Goal: Information Seeking & Learning: Check status

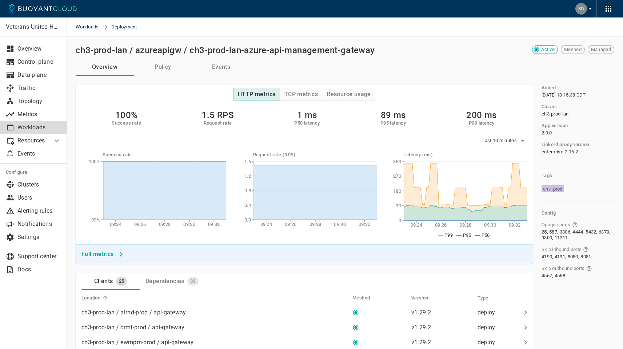
click at [608, 9] on icon "button" at bounding box center [609, 9] width 6 height 6
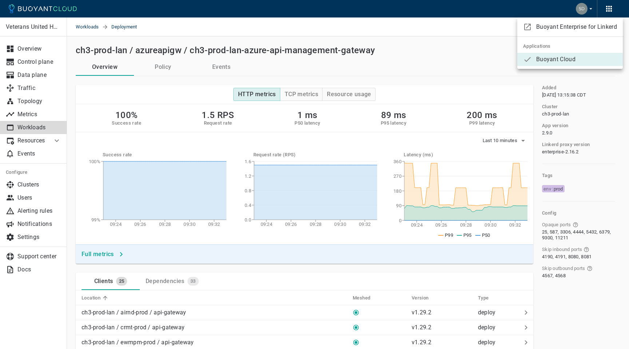
click at [235, 32] on div at bounding box center [314, 174] width 629 height 349
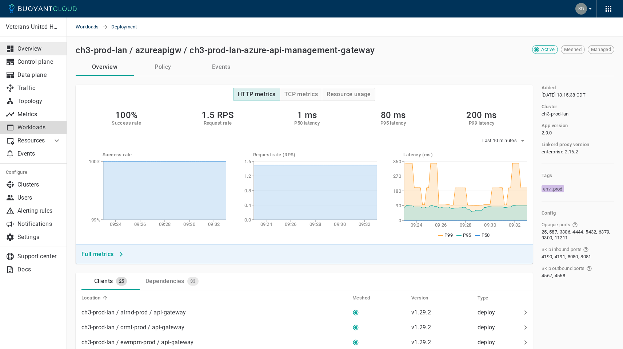
click at [44, 51] on p "Overview" at bounding box center [39, 48] width 44 height 7
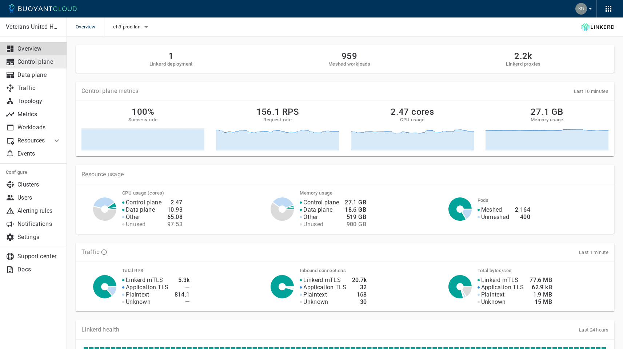
click at [48, 62] on p "Control plane" at bounding box center [39, 61] width 44 height 7
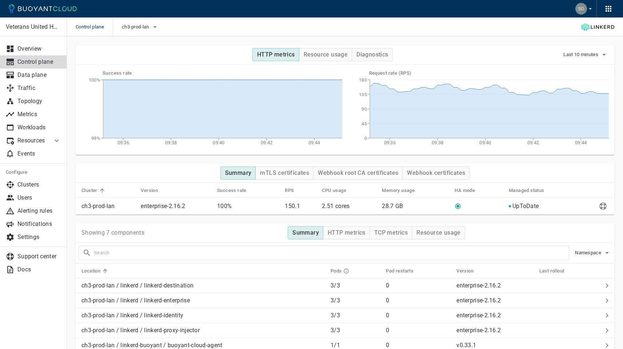
click at [134, 159] on div "Summary mTLS certificates Webhook root CA certificates Webhook certificates Clu…" at bounding box center [341, 185] width 548 height 60
click at [39, 86] on p "Traffic" at bounding box center [39, 87] width 44 height 7
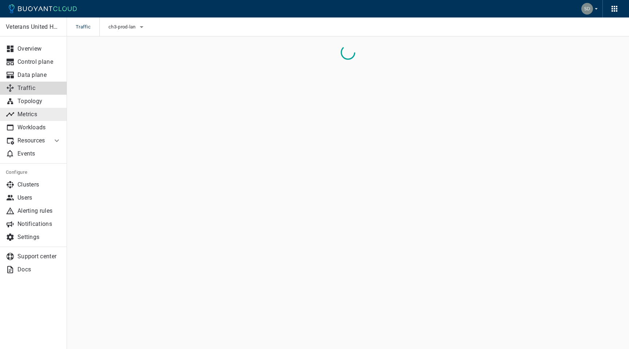
click at [38, 117] on p "Metrics" at bounding box center [39, 114] width 44 height 7
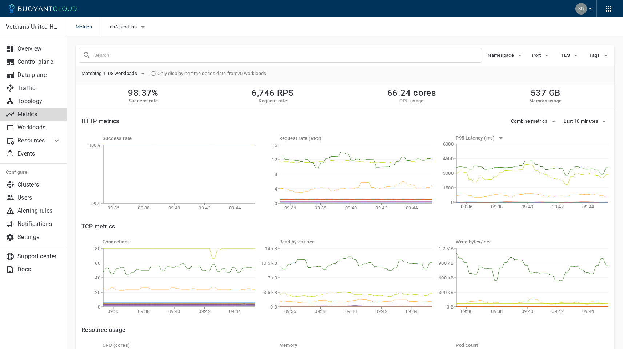
click at [118, 59] on input "text" at bounding box center [287, 55] width 387 height 10
paste input "[TECHNICAL_ID]"
type input "[TECHNICAL_ID]"
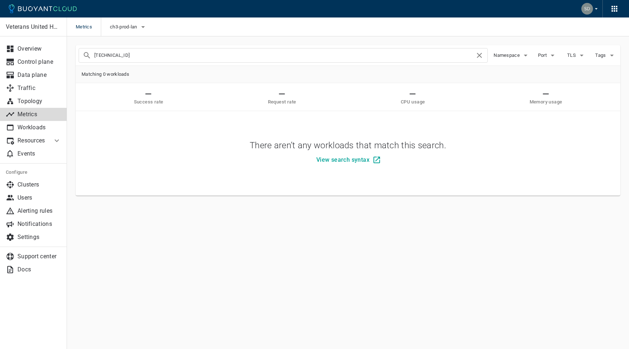
drag, startPoint x: 477, startPoint y: 53, endPoint x: 345, endPoint y: 83, distance: 135.9
click at [477, 53] on icon at bounding box center [479, 55] width 5 height 5
